Goal: Check status

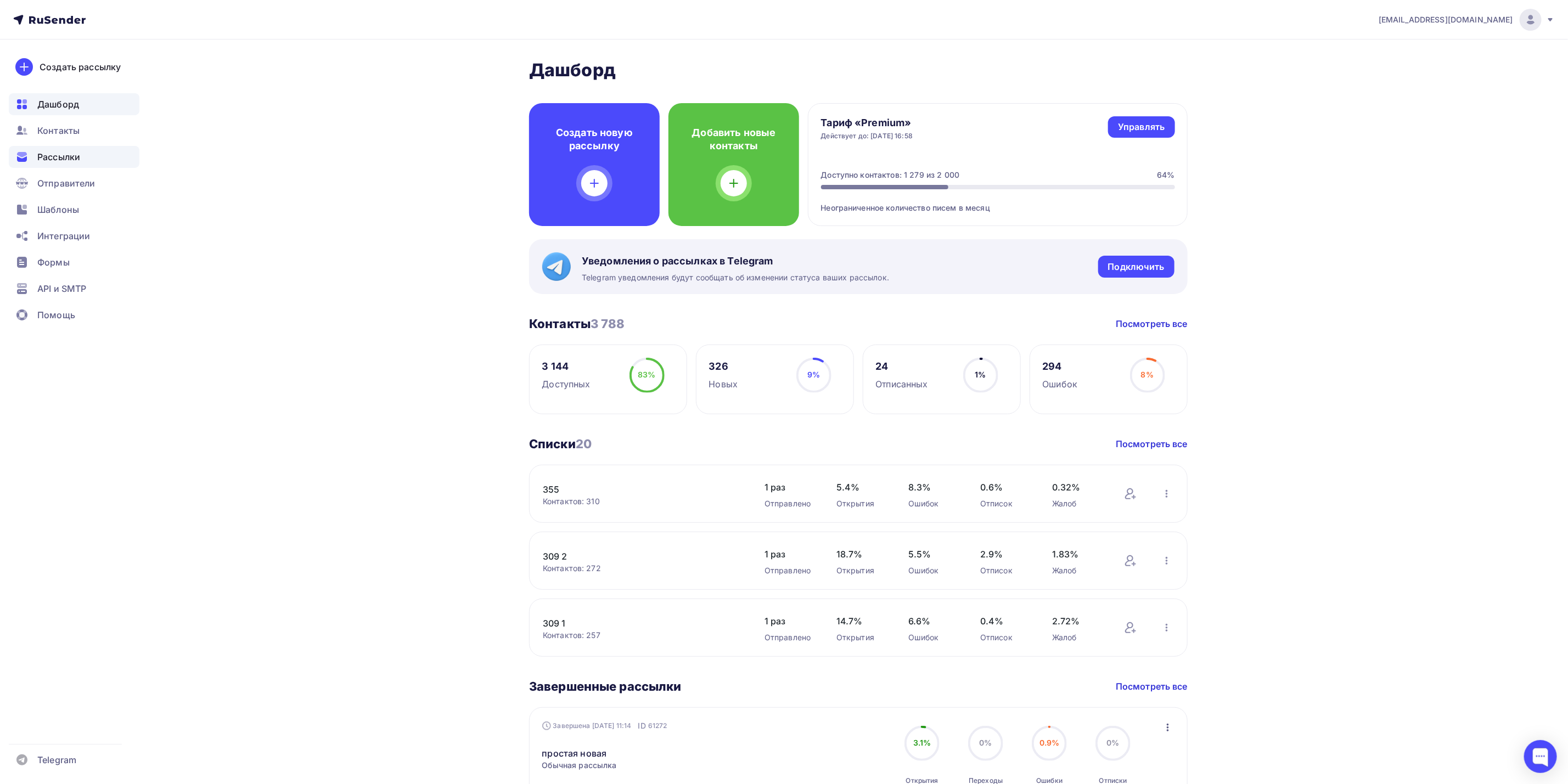
click at [81, 160] on div "Рассылки" at bounding box center [74, 156] width 131 height 22
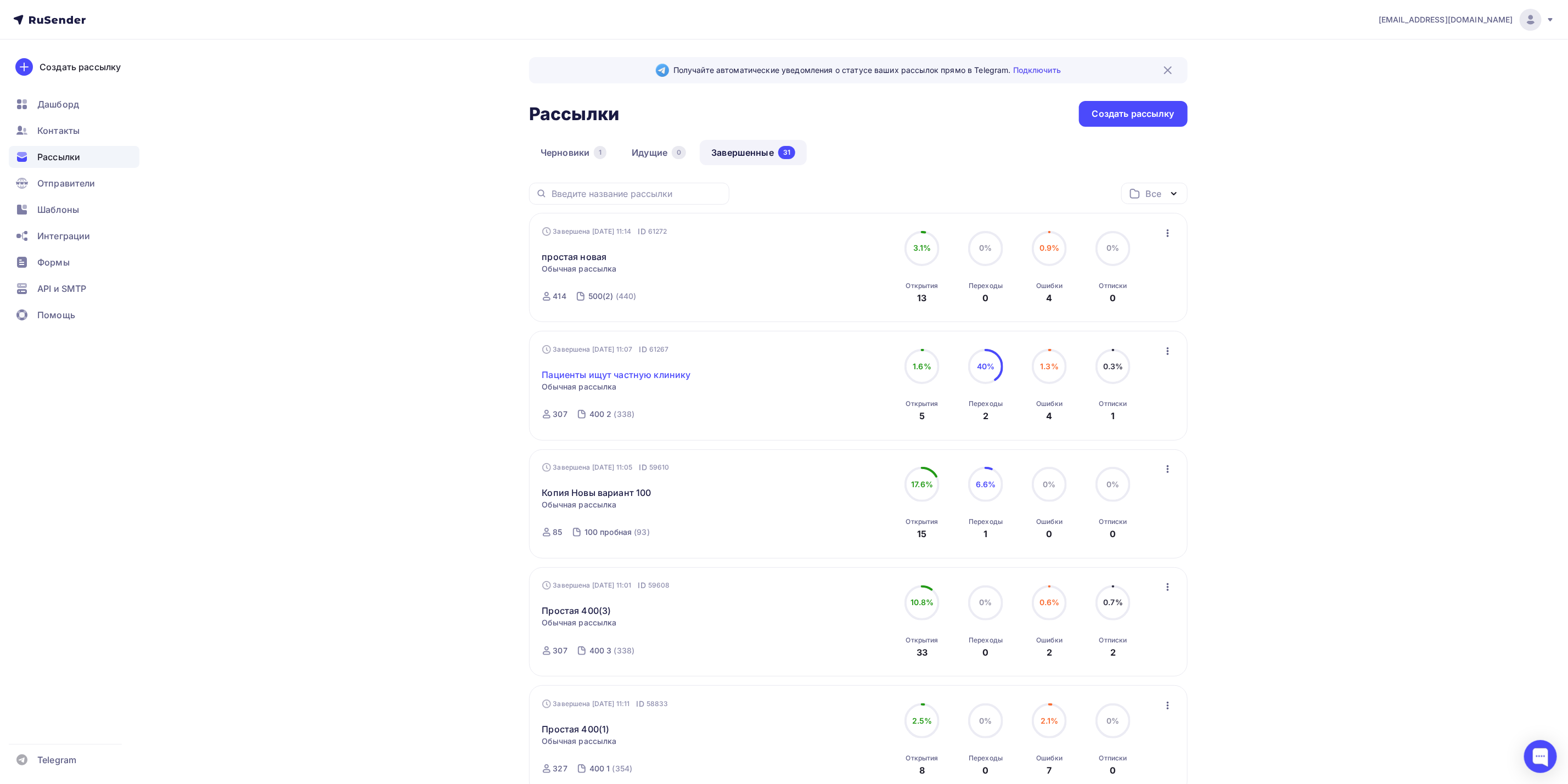
click at [680, 376] on link "Пациенты ищут частную клинику" at bounding box center [616, 374] width 149 height 13
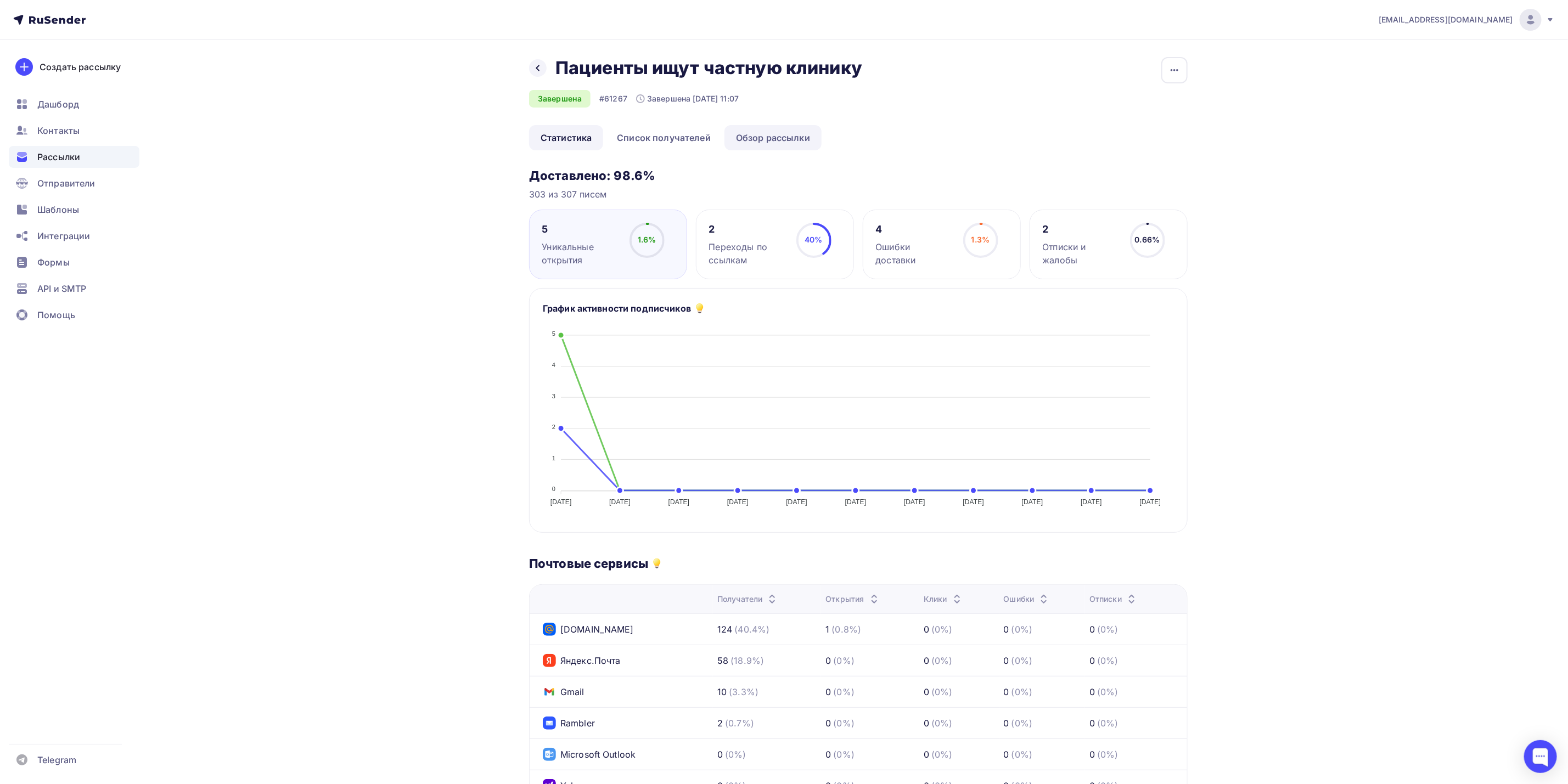
click at [765, 146] on link "Обзор рассылки" at bounding box center [773, 137] width 97 height 25
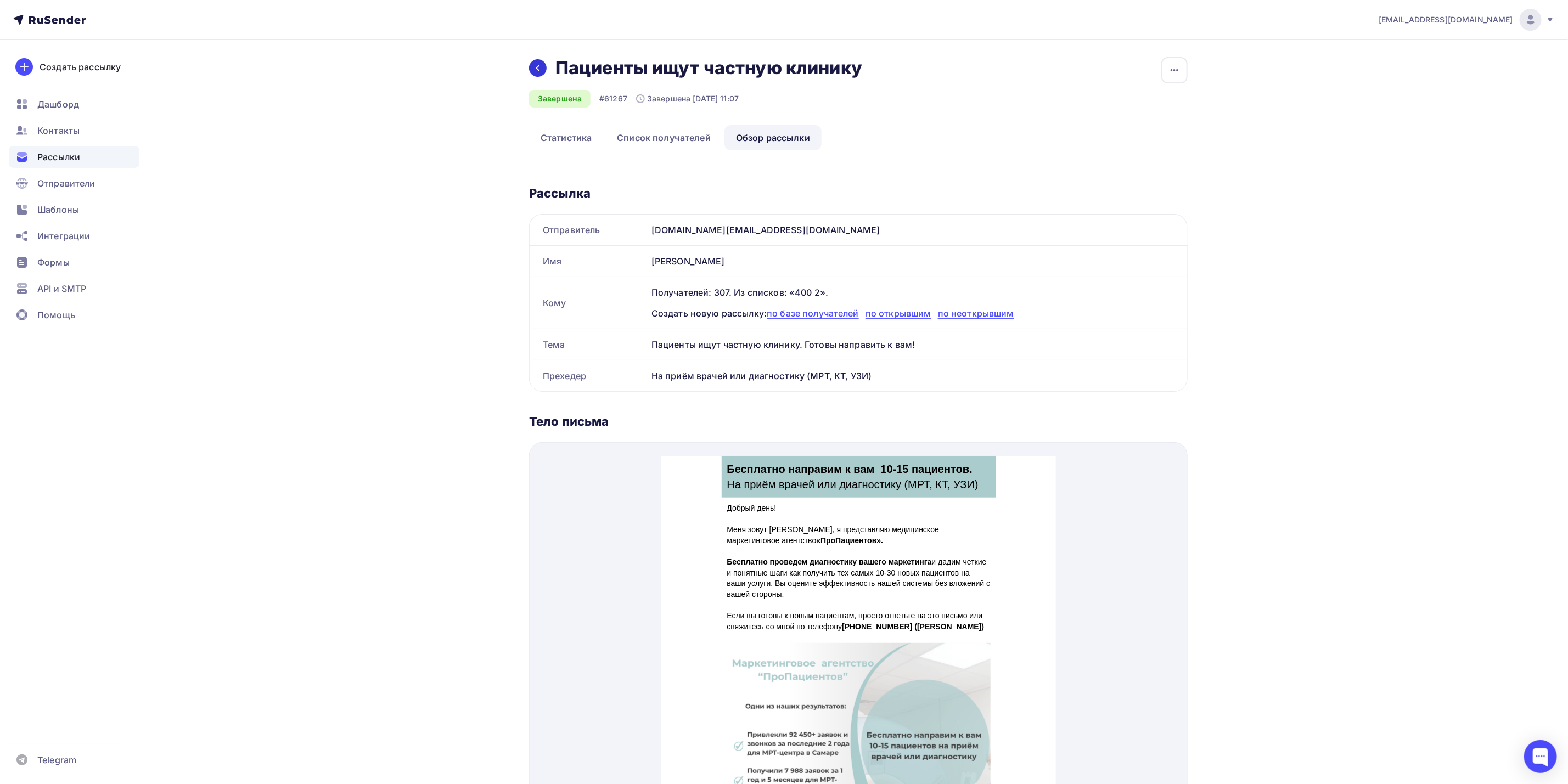
click at [532, 67] on div at bounding box center [538, 68] width 17 height 17
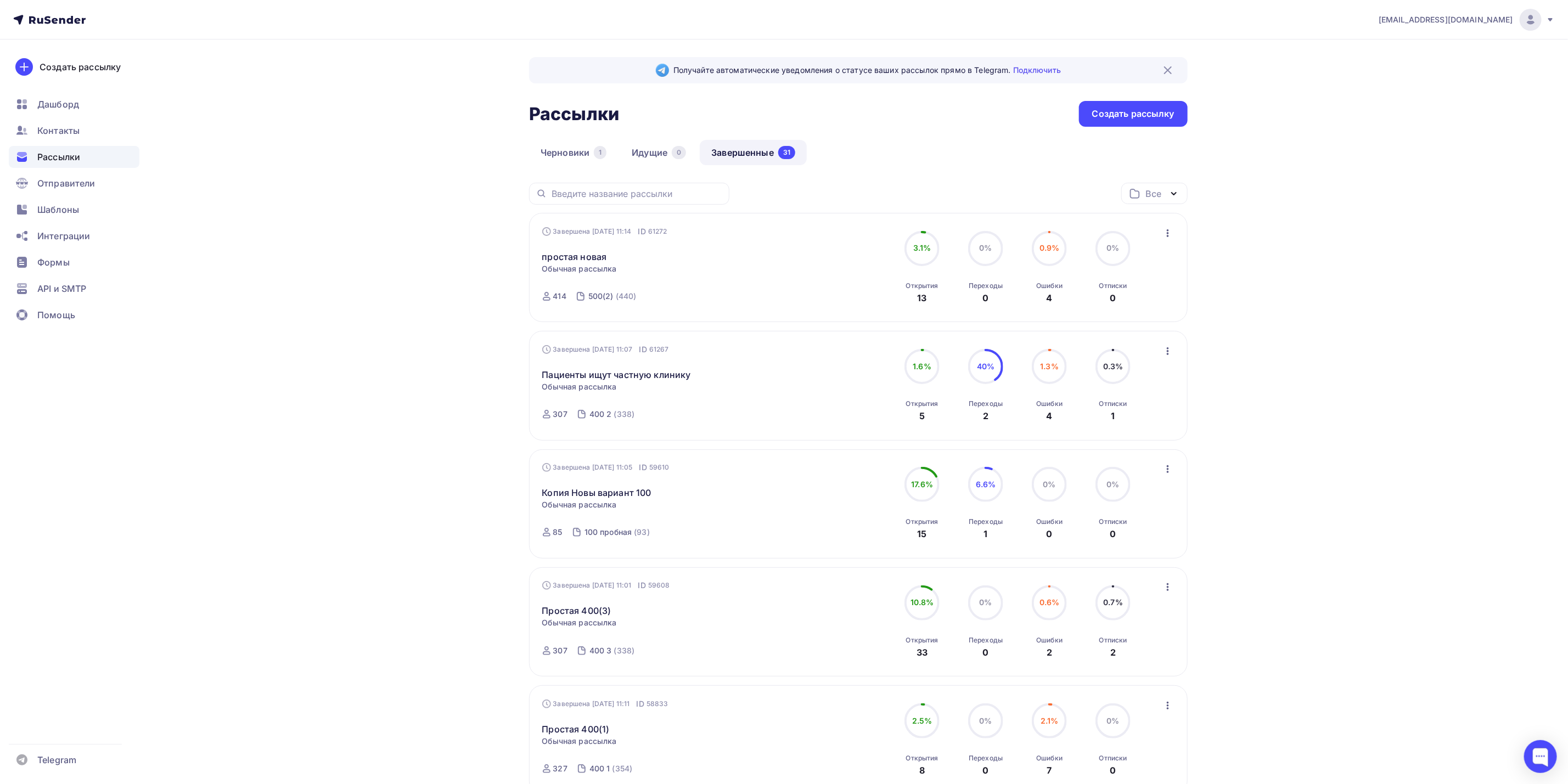
click at [426, 356] on div "Получайте автоматические уведомления о статусе ваших рассылок прямо в Telegram.…" at bounding box center [784, 778] width 900 height 1478
click at [1267, 331] on div "[EMAIL_ADDRESS][DOMAIN_NAME] Аккаунт Тарифы Выйти Создать рассылку [GEOGRAPHIC_…" at bounding box center [784, 758] width 1568 height 1517
